Goal: Navigation & Orientation: Find specific page/section

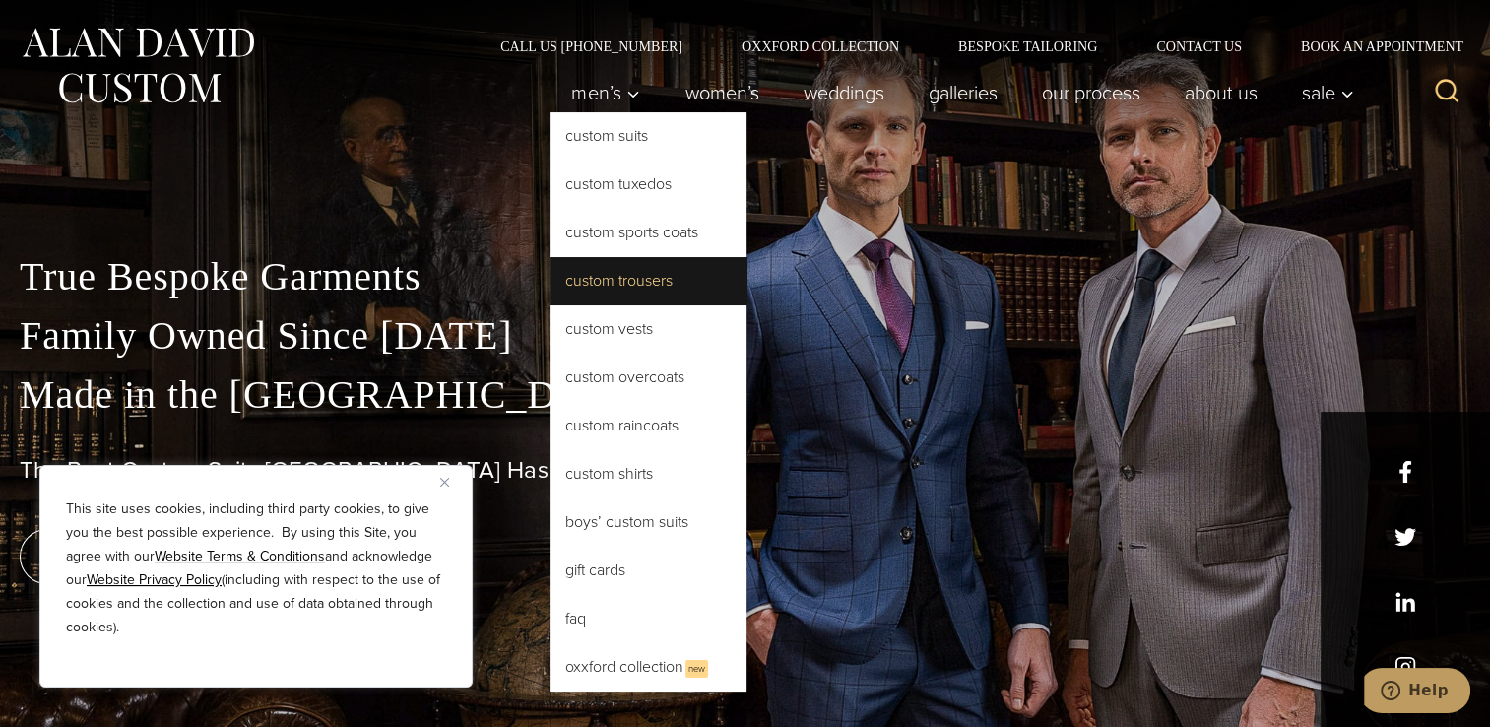
click at [627, 280] on link "Custom Trousers" at bounding box center [648, 280] width 197 height 47
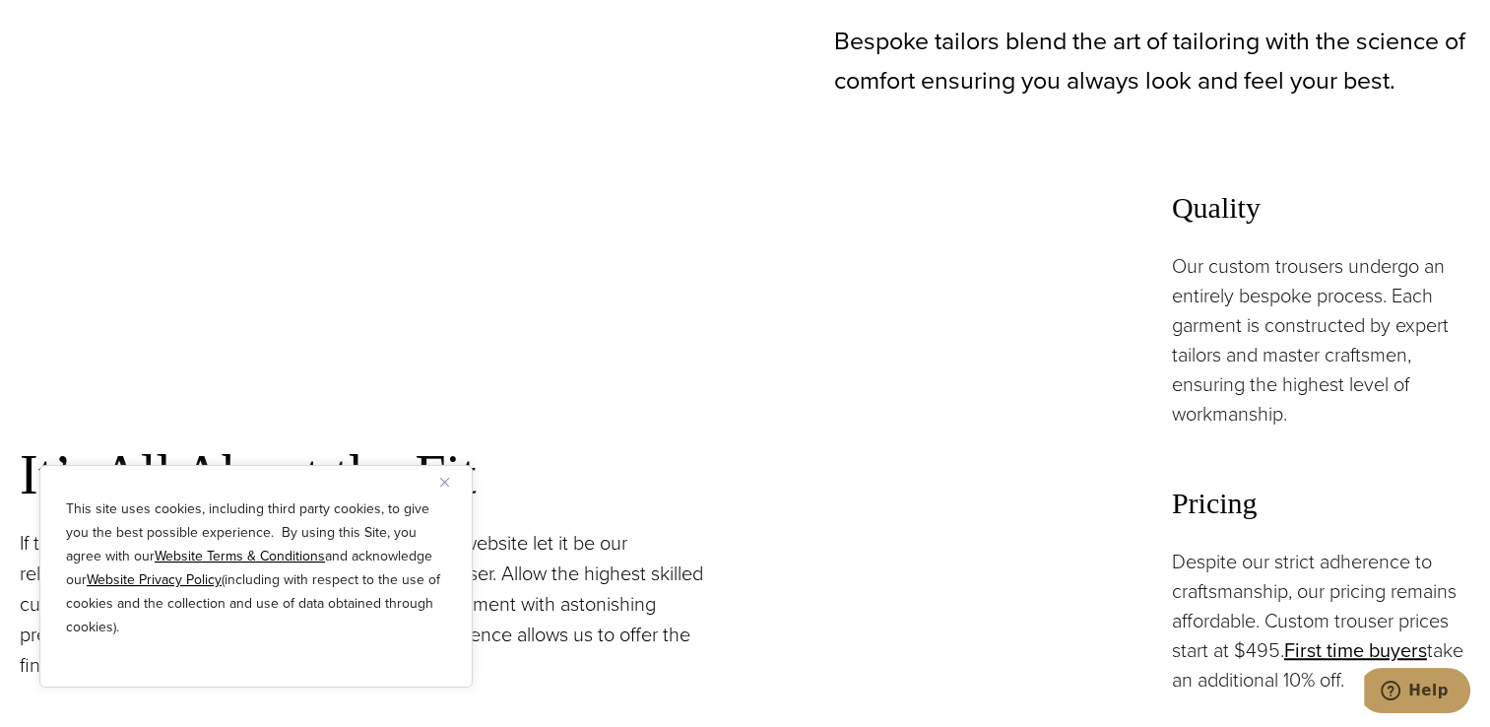
scroll to position [1328, 0]
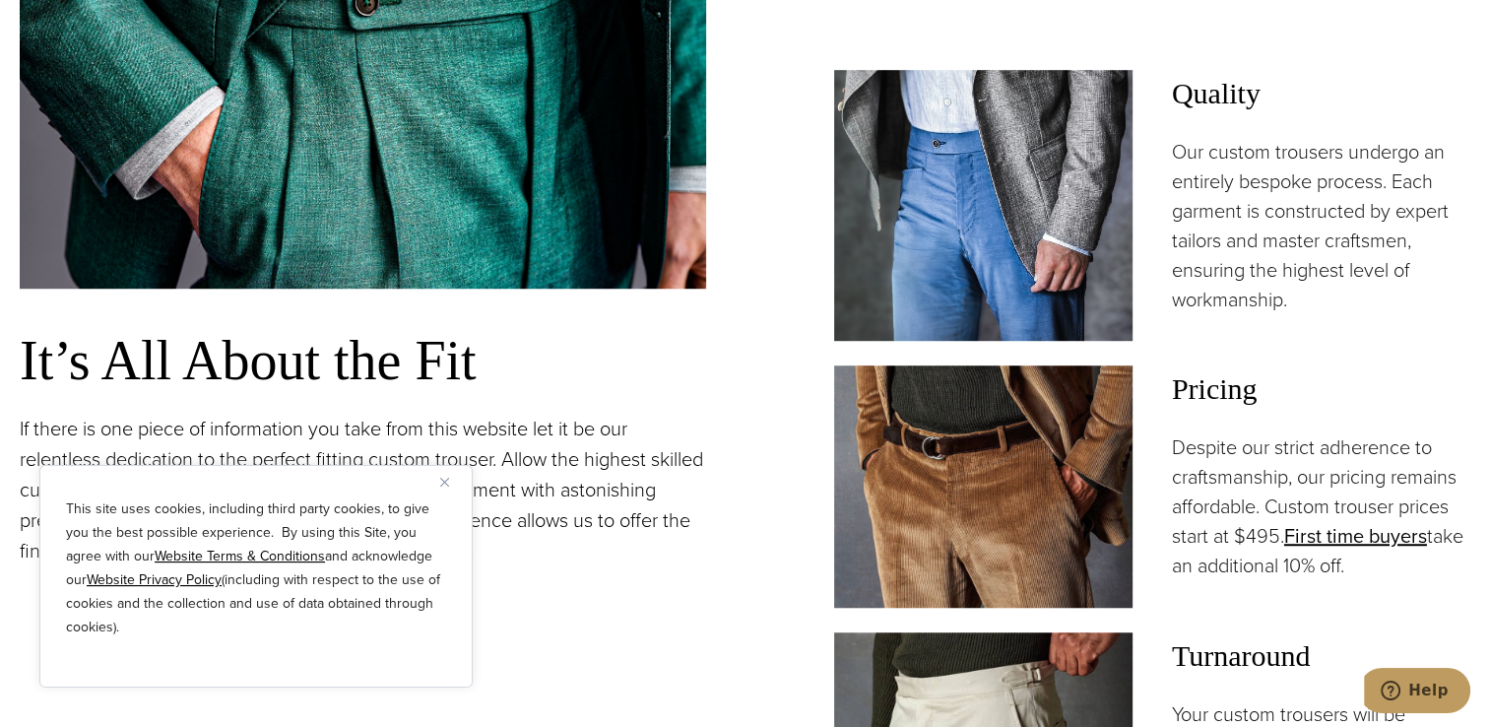
click at [443, 479] on img "Close" at bounding box center [444, 482] width 9 height 9
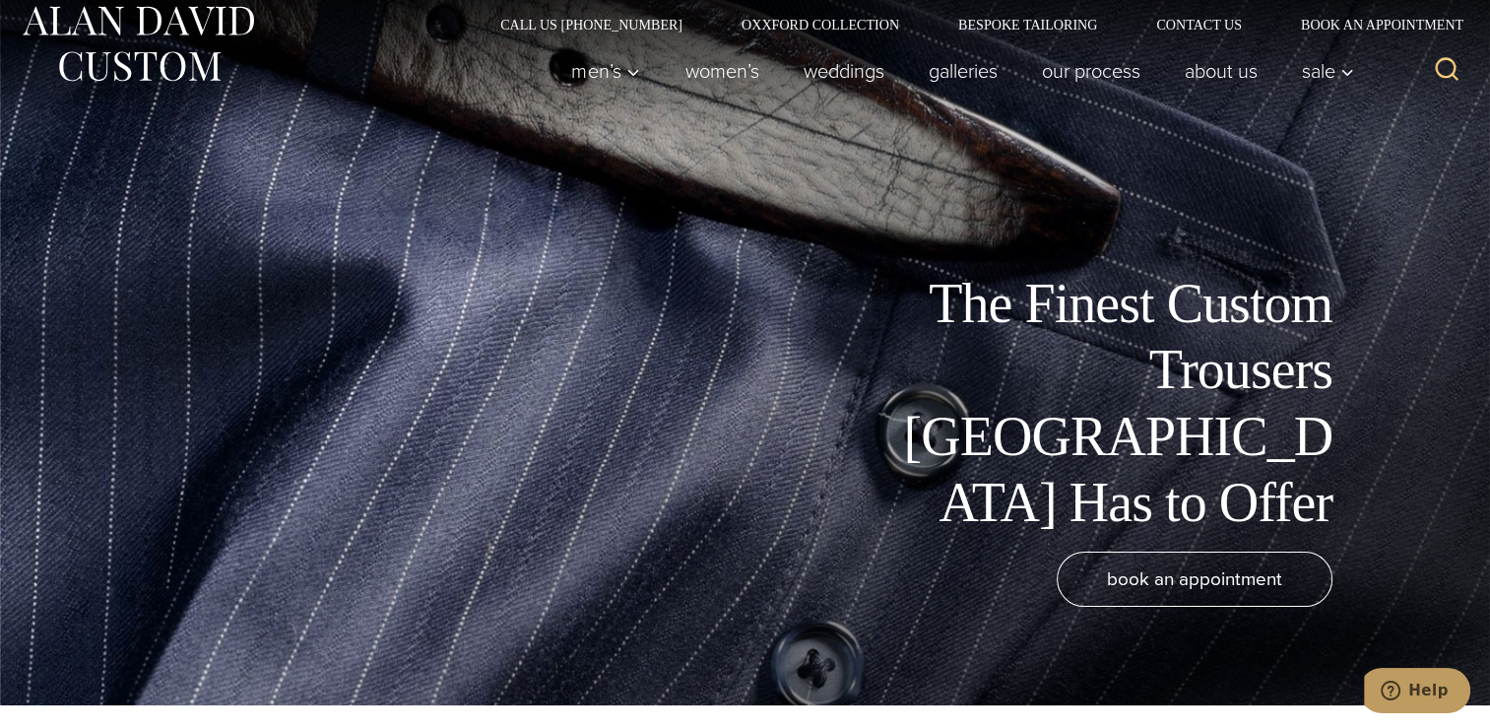
scroll to position [0, 0]
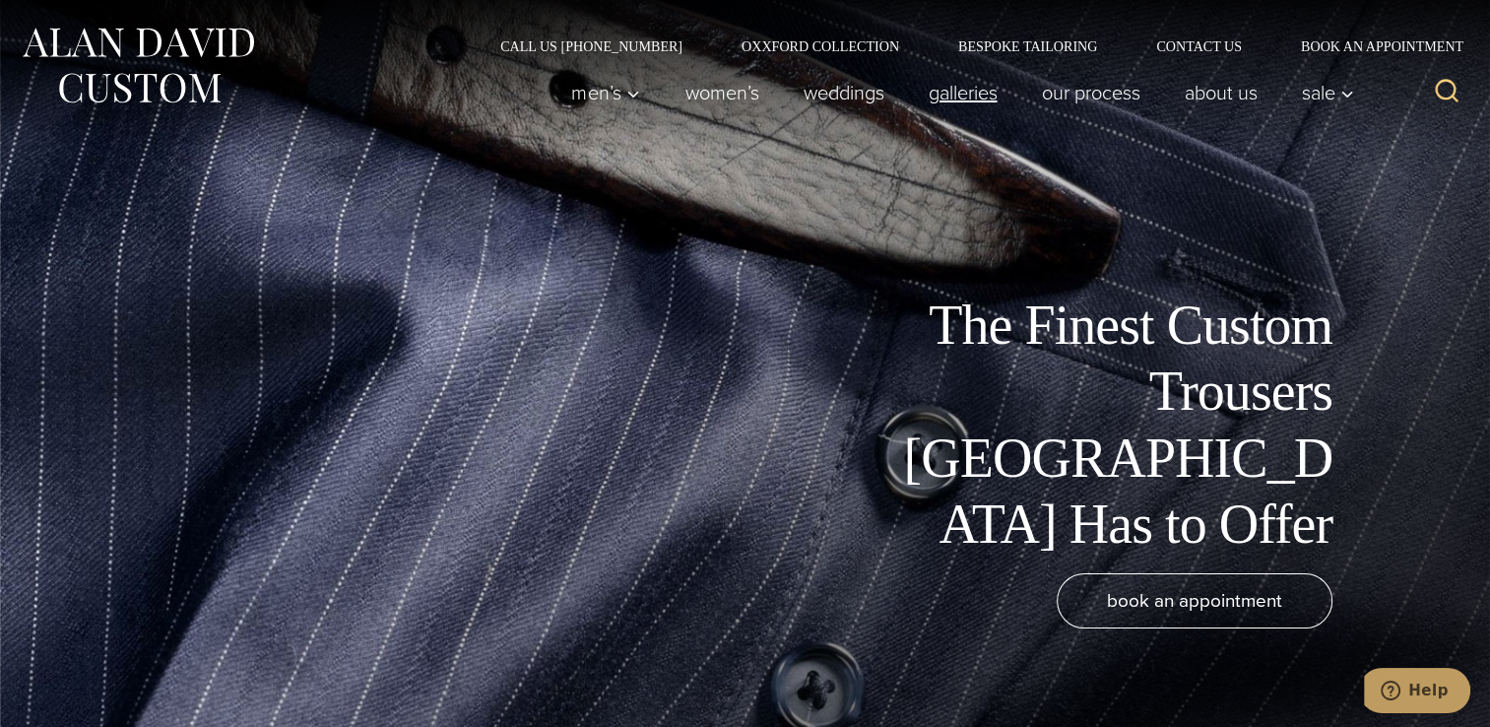
click at [973, 91] on link "Galleries" at bounding box center [962, 92] width 113 height 39
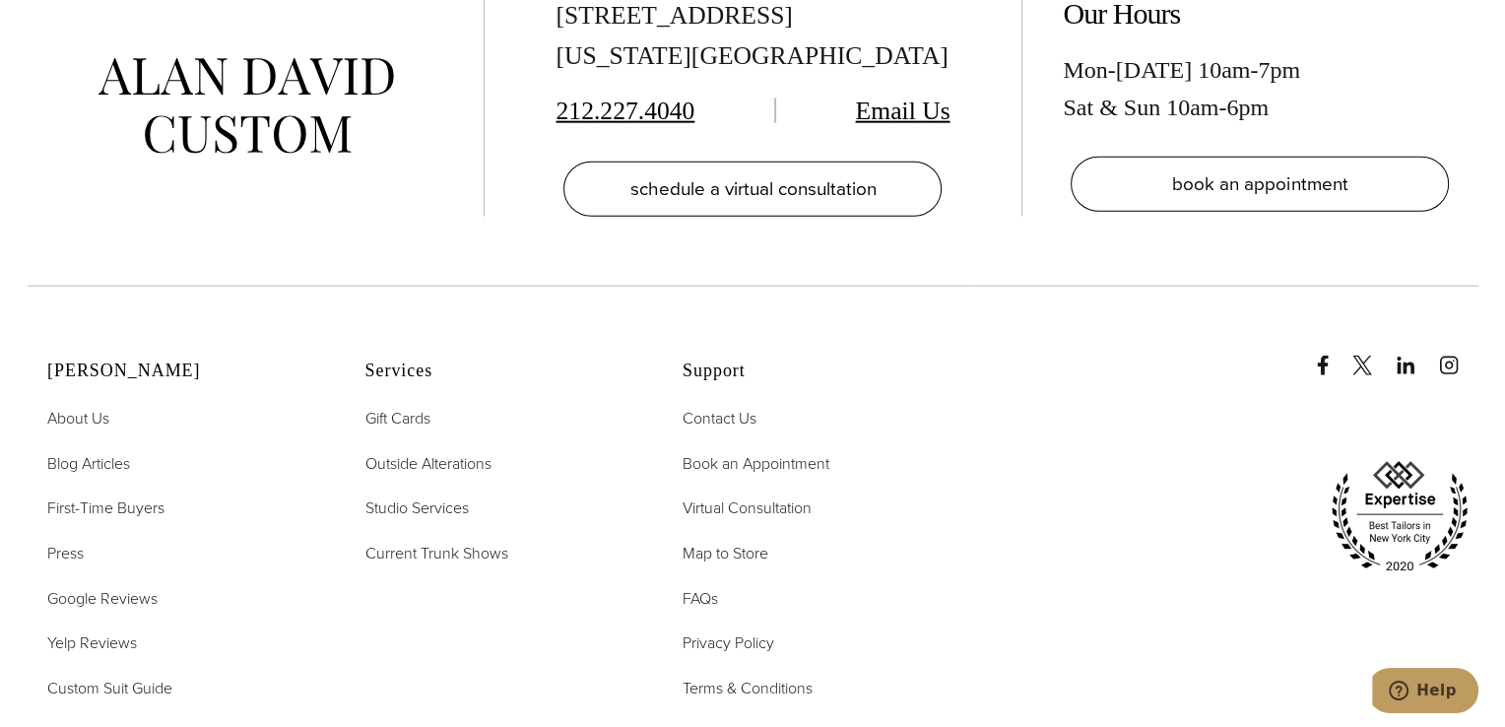
scroll to position [4796, 0]
